Goal: Task Accomplishment & Management: Manage account settings

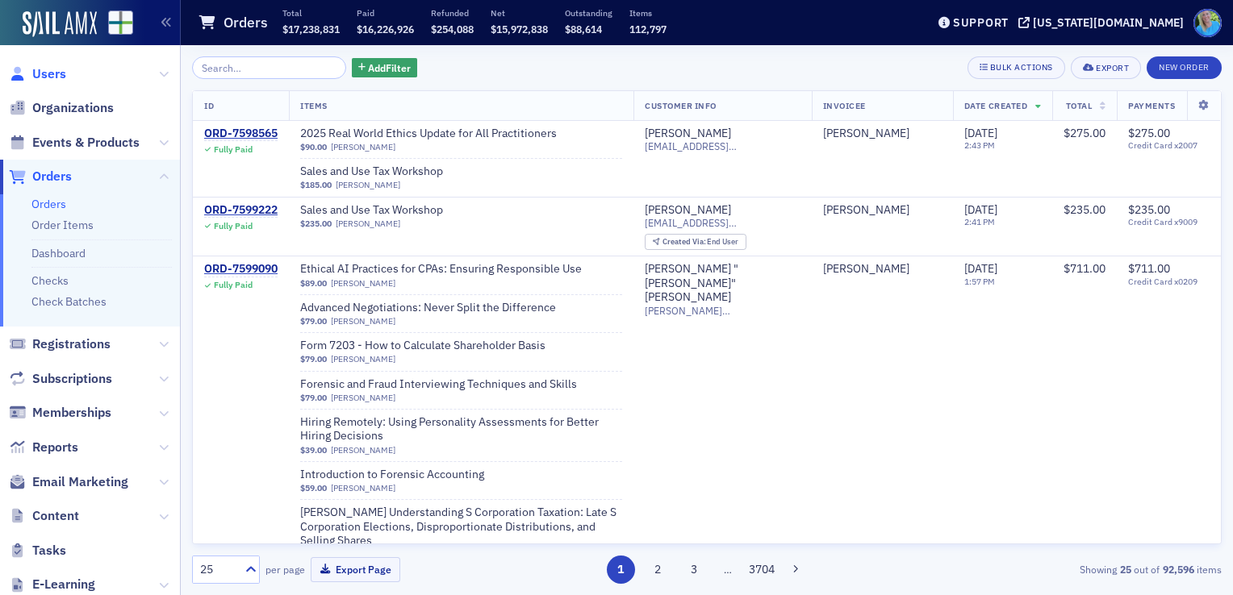
drag, startPoint x: 0, startPoint y: 0, endPoint x: 48, endPoint y: 73, distance: 87.3
click at [48, 73] on span "Users" at bounding box center [49, 74] width 34 height 18
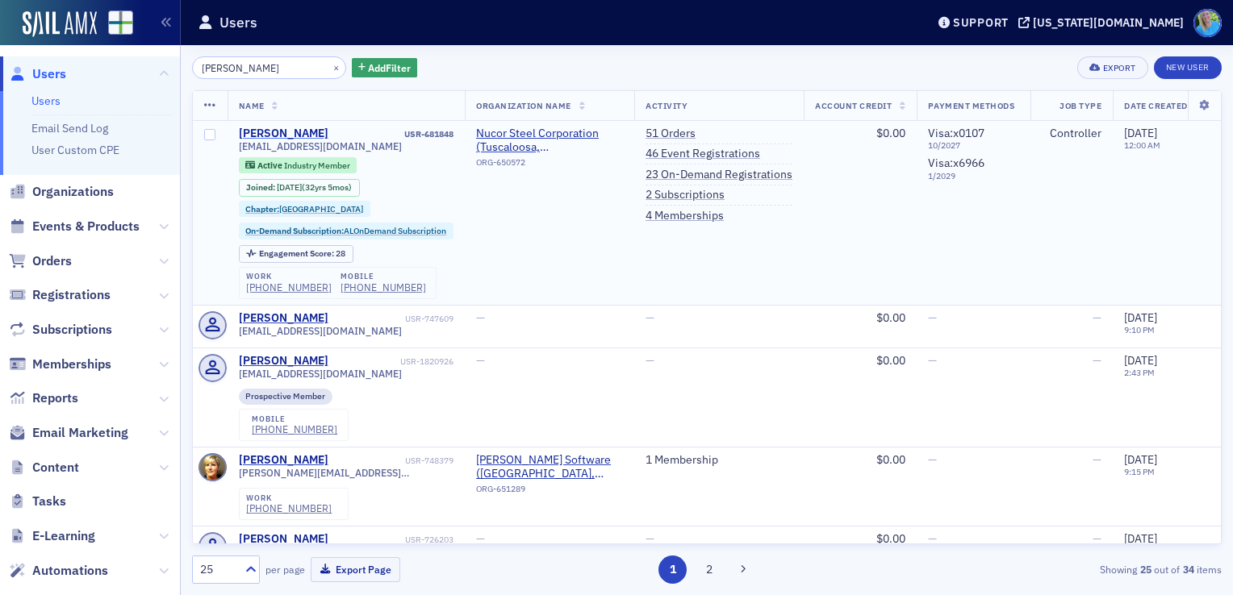
type input "[PERSON_NAME]"
click at [269, 133] on div "[PERSON_NAME]" at bounding box center [284, 134] width 90 height 15
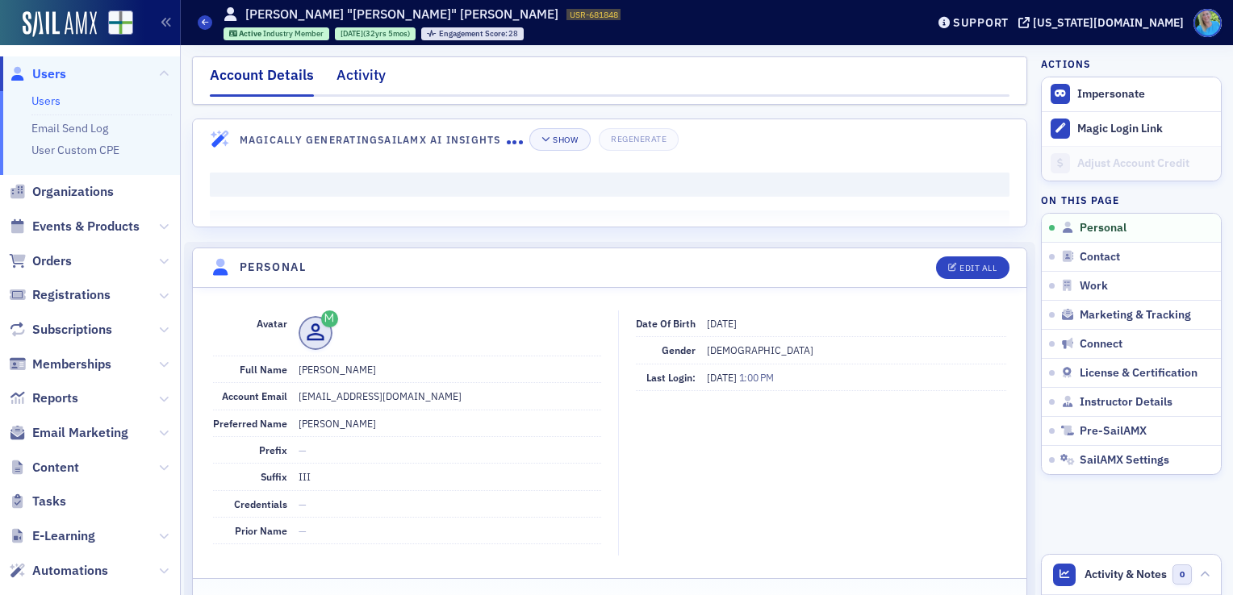
click at [357, 77] on div "Activity" at bounding box center [360, 80] width 49 height 30
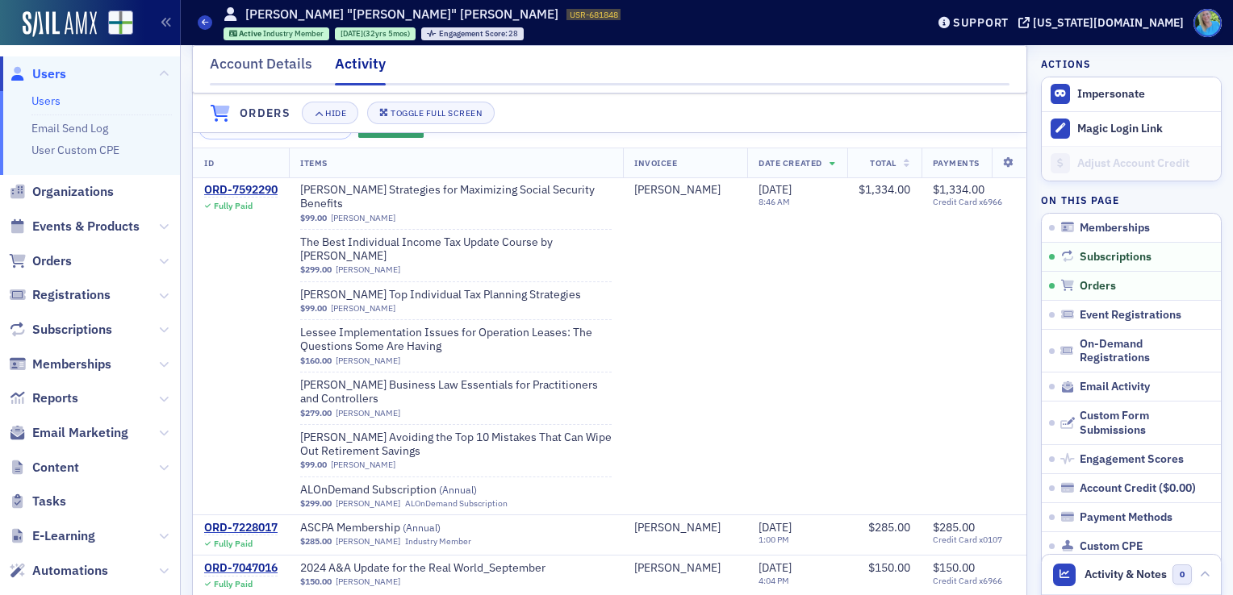
scroll to position [565, 0]
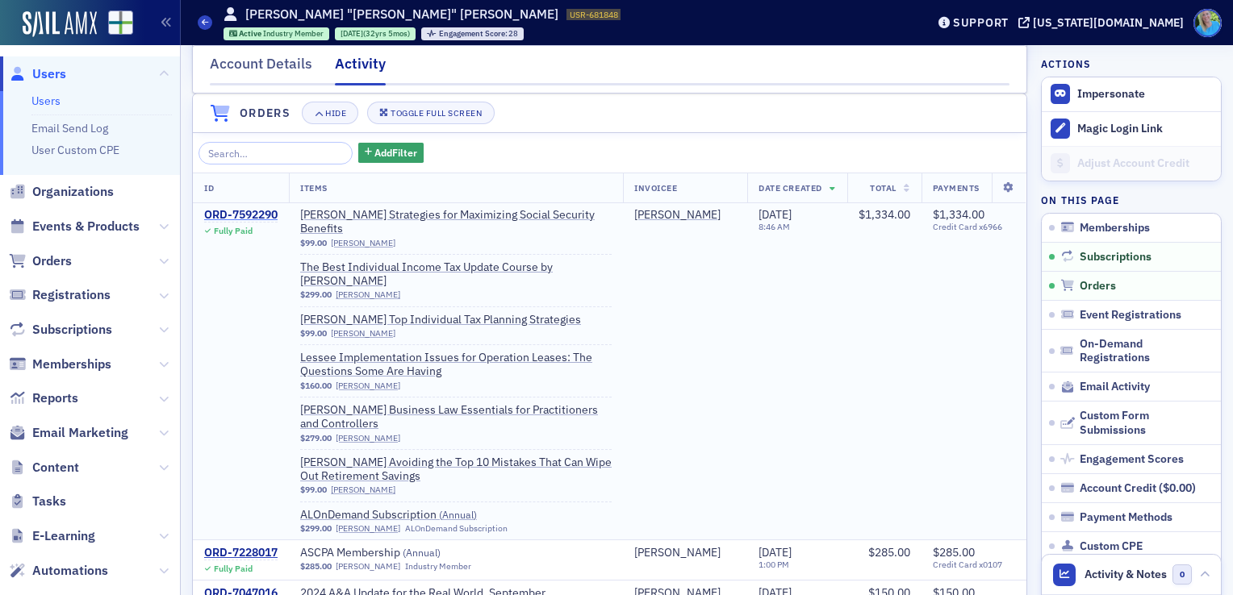
click at [221, 223] on div "ORD-7592290" at bounding box center [240, 215] width 73 height 15
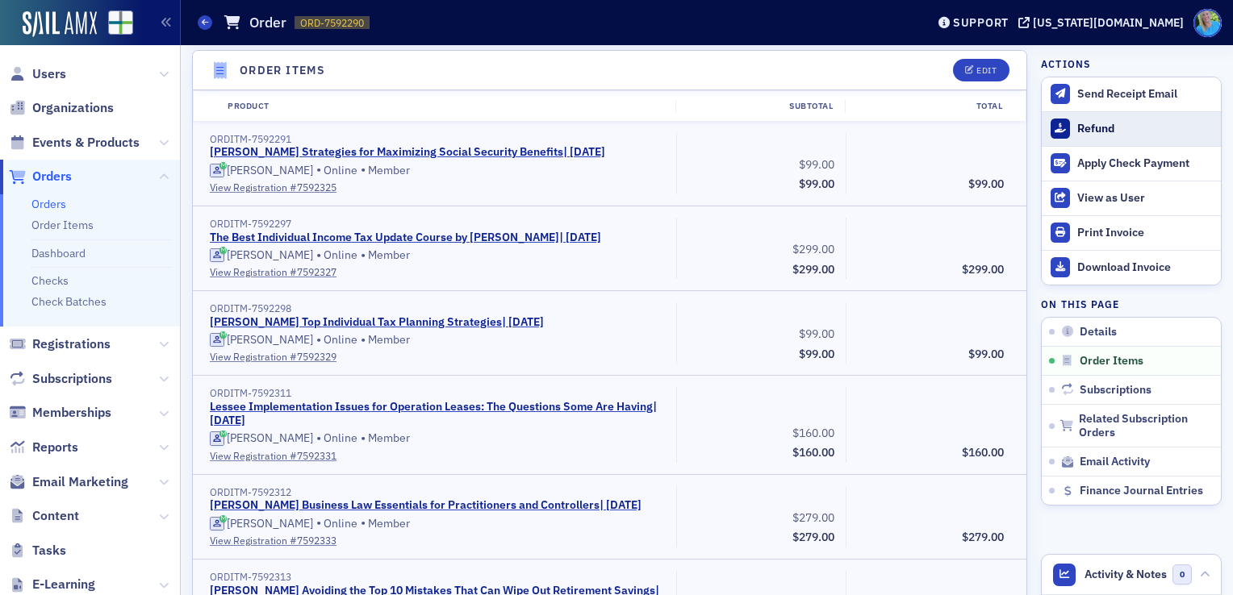
click at [1113, 129] on div "Refund" at bounding box center [1145, 129] width 136 height 15
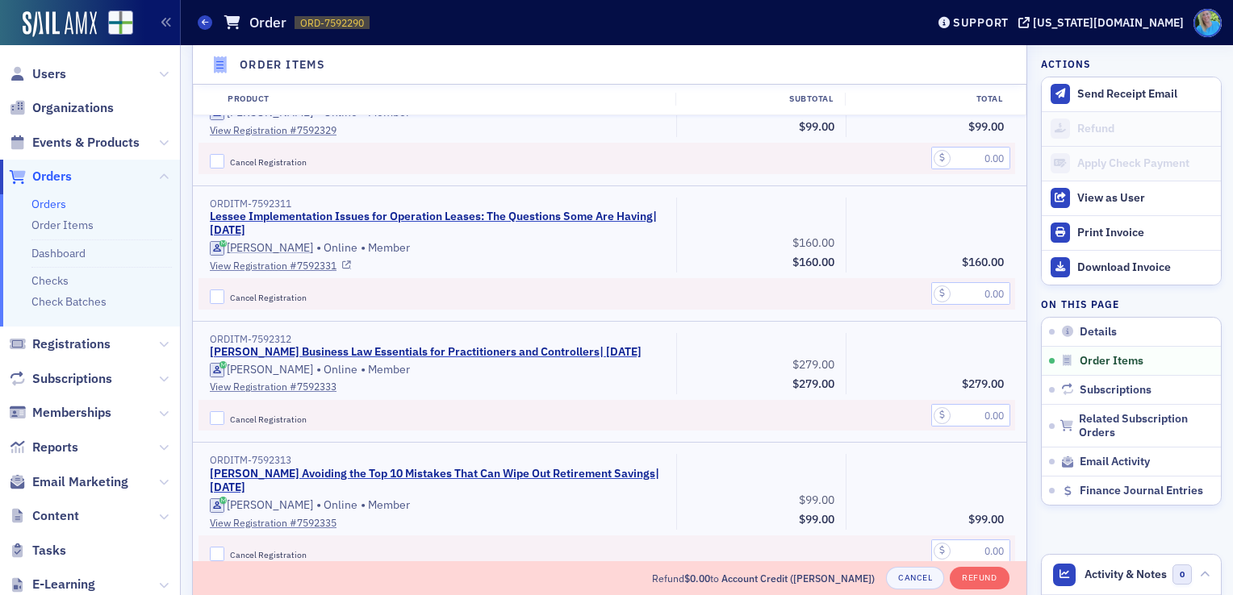
scroll to position [1044, 0]
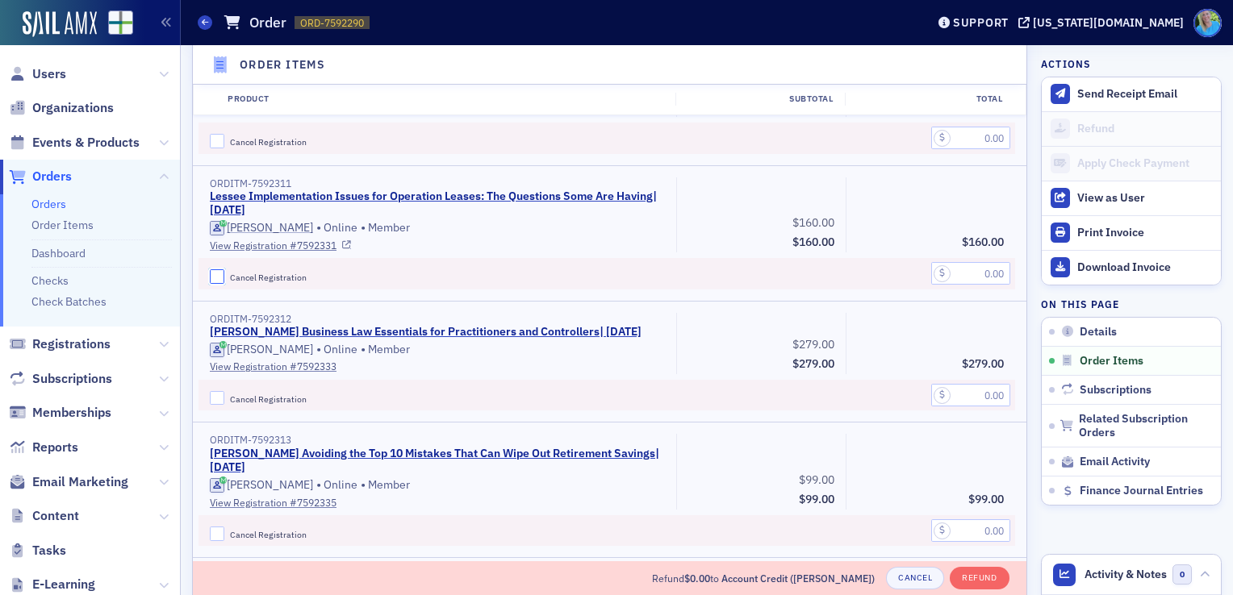
click at [219, 271] on input "Cancel Registration" at bounding box center [217, 276] width 15 height 15
click at [213, 278] on input "Cancel Registration" at bounding box center [217, 276] width 15 height 15
checkbox input "true"
drag, startPoint x: 915, startPoint y: 263, endPoint x: 952, endPoint y: 269, distance: 37.5
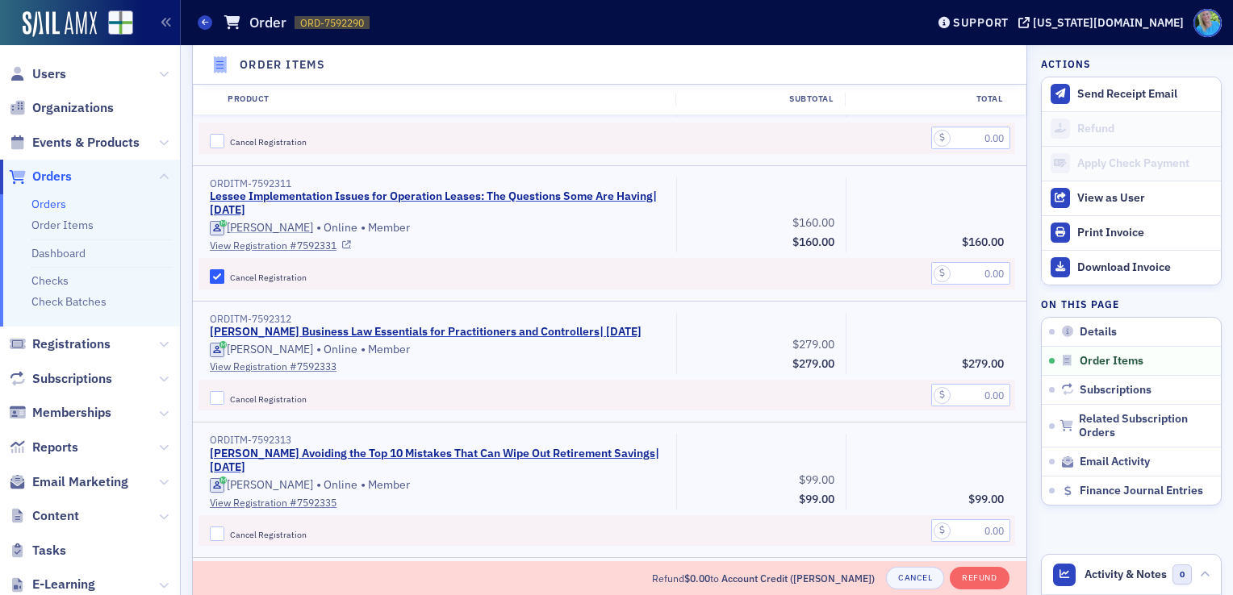
click at [923, 265] on div at bounding box center [930, 274] width 147 height 20
click at [962, 270] on input "text" at bounding box center [970, 273] width 79 height 23
click at [988, 273] on input "text" at bounding box center [970, 273] width 79 height 23
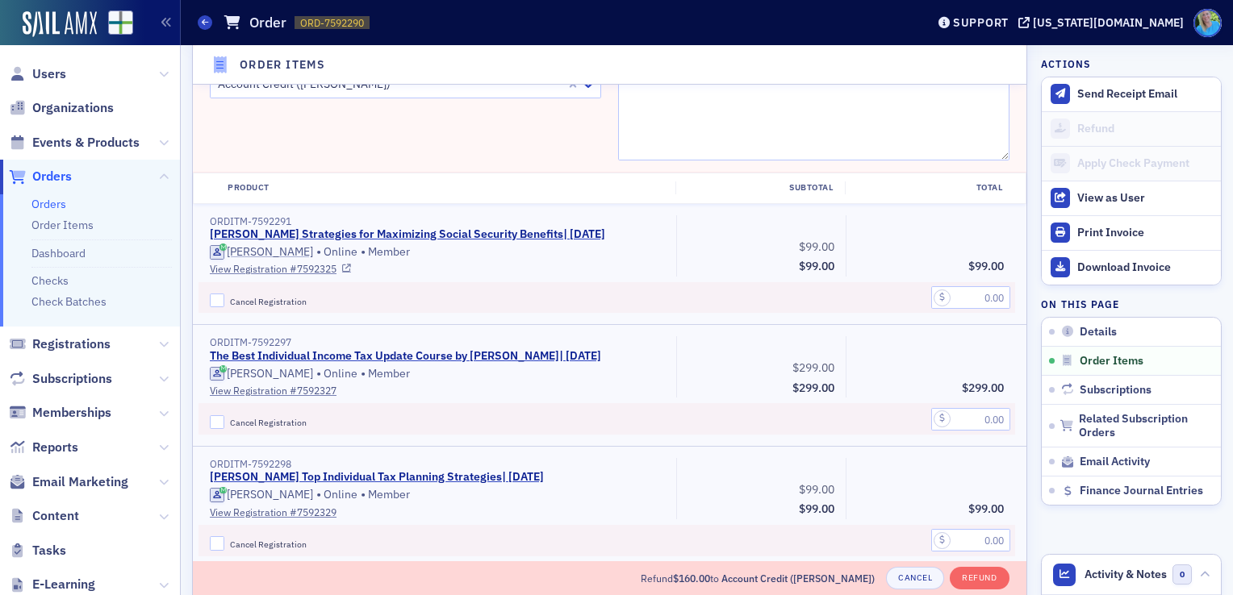
scroll to position [641, 0]
type input "160.00"
click at [687, 113] on textarea "Refund Reason (Visible to Customer)" at bounding box center [813, 116] width 391 height 90
type textarea "Course rescheduled to 9/29"
click at [974, 581] on button "Refund" at bounding box center [979, 578] width 59 height 23
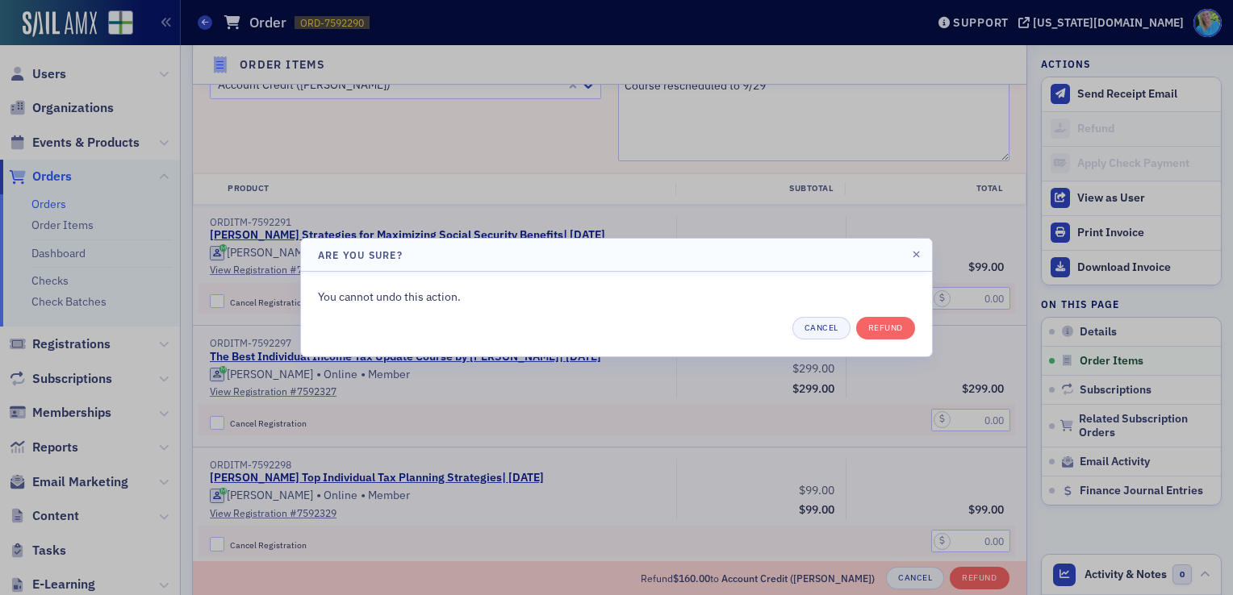
click at [849, 309] on div "You cannot undo this action. Cancel Refund" at bounding box center [616, 314] width 597 height 51
click at [859, 316] on div "You cannot undo this action. Cancel Refund" at bounding box center [616, 314] width 597 height 51
click at [869, 326] on button "Refund" at bounding box center [885, 328] width 59 height 23
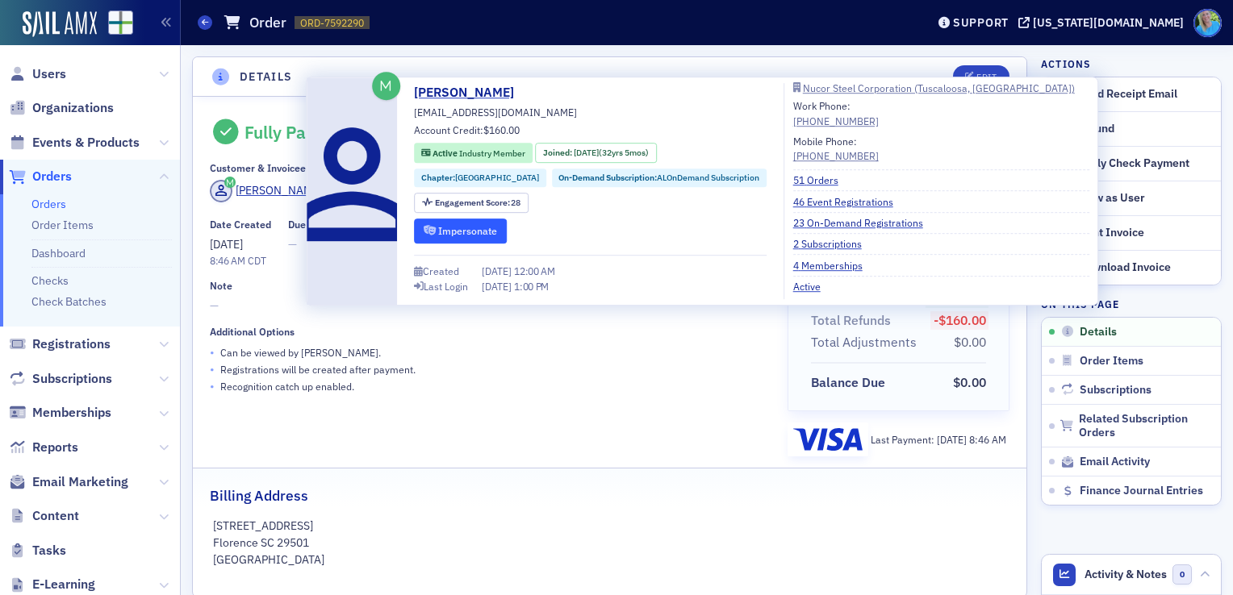
click at [424, 221] on button "Impersonate" at bounding box center [460, 231] width 93 height 25
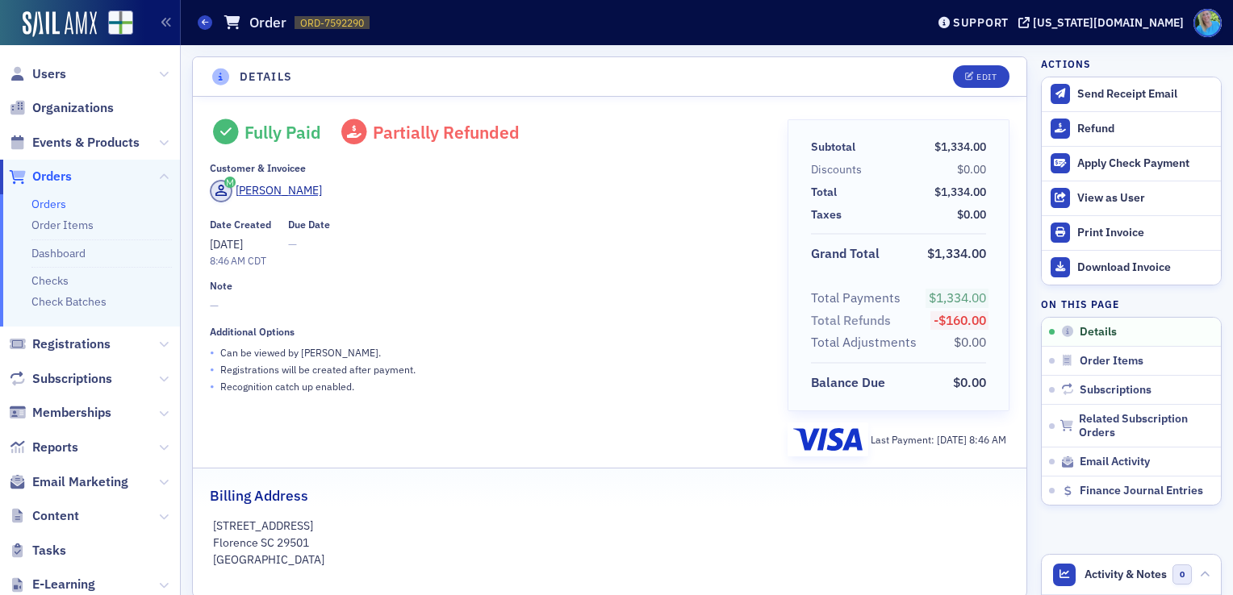
click at [65, 202] on link "Orders" at bounding box center [48, 204] width 35 height 15
